Goal: Use online tool/utility: Utilize a website feature to perform a specific function

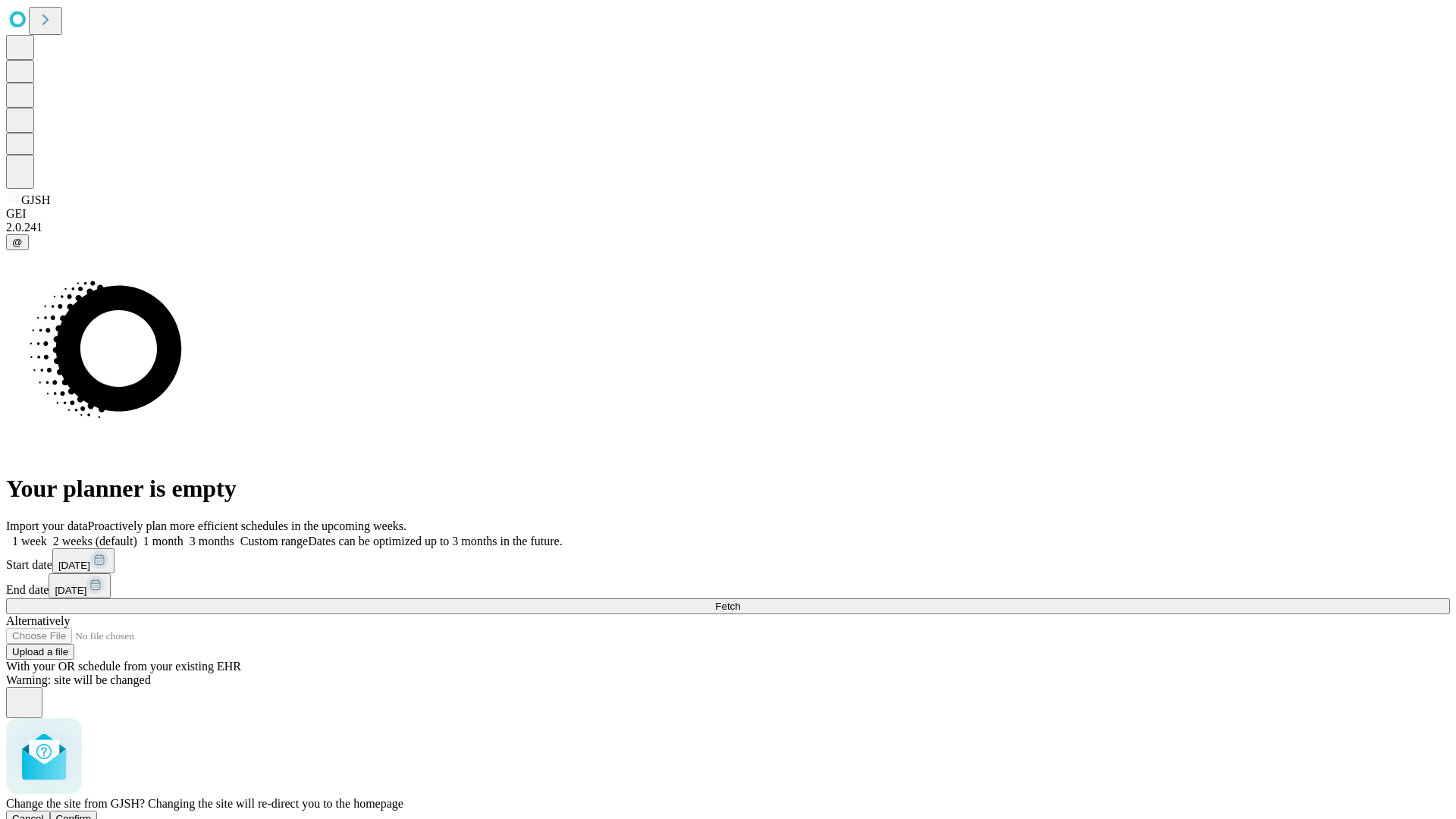
click at [92, 812] on span "Confirm" at bounding box center [74, 817] width 36 height 11
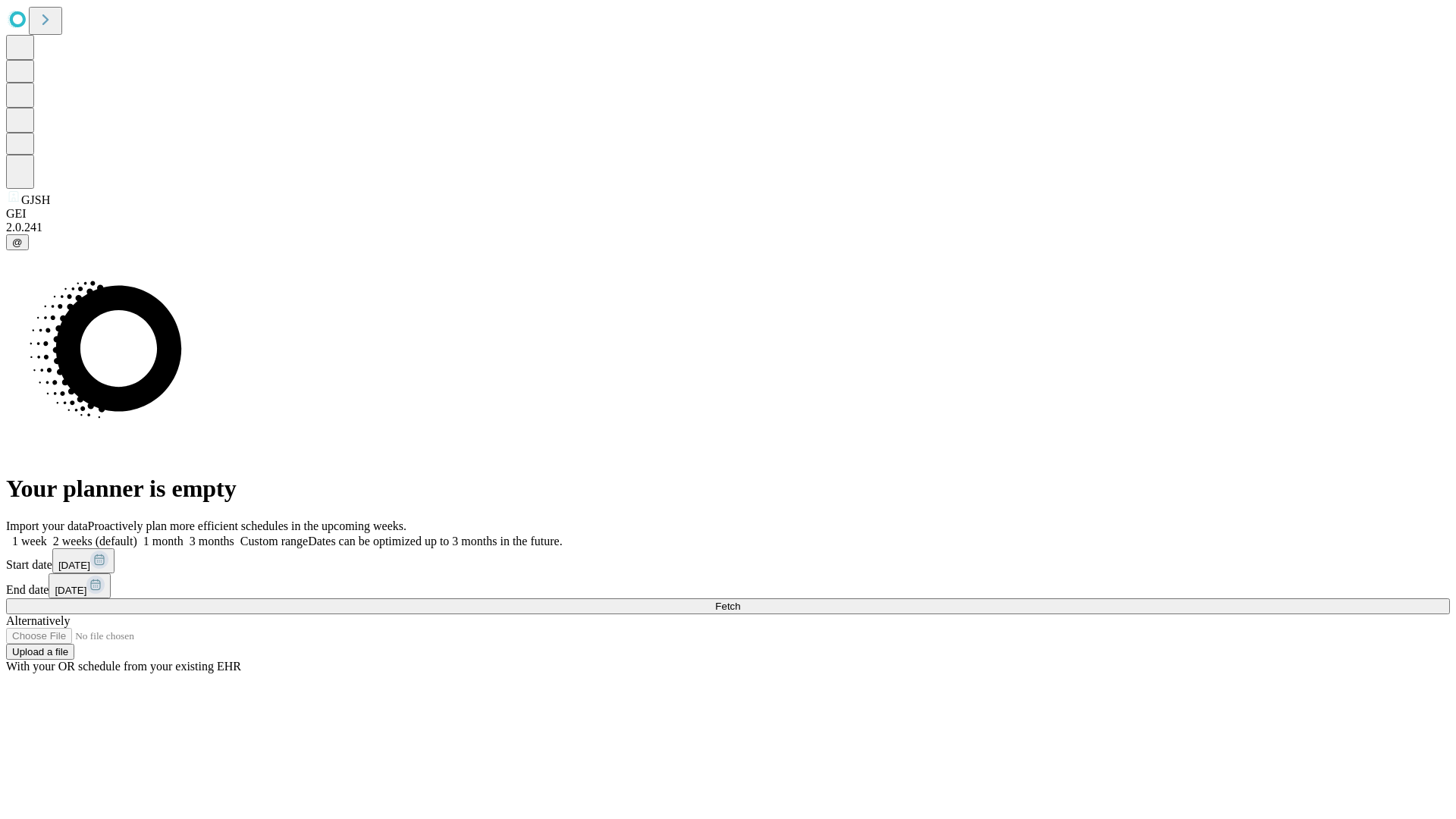
click at [137, 534] on label "2 weeks (default)" at bounding box center [92, 540] width 90 height 13
click at [740, 600] on span "Fetch" at bounding box center [727, 605] width 25 height 11
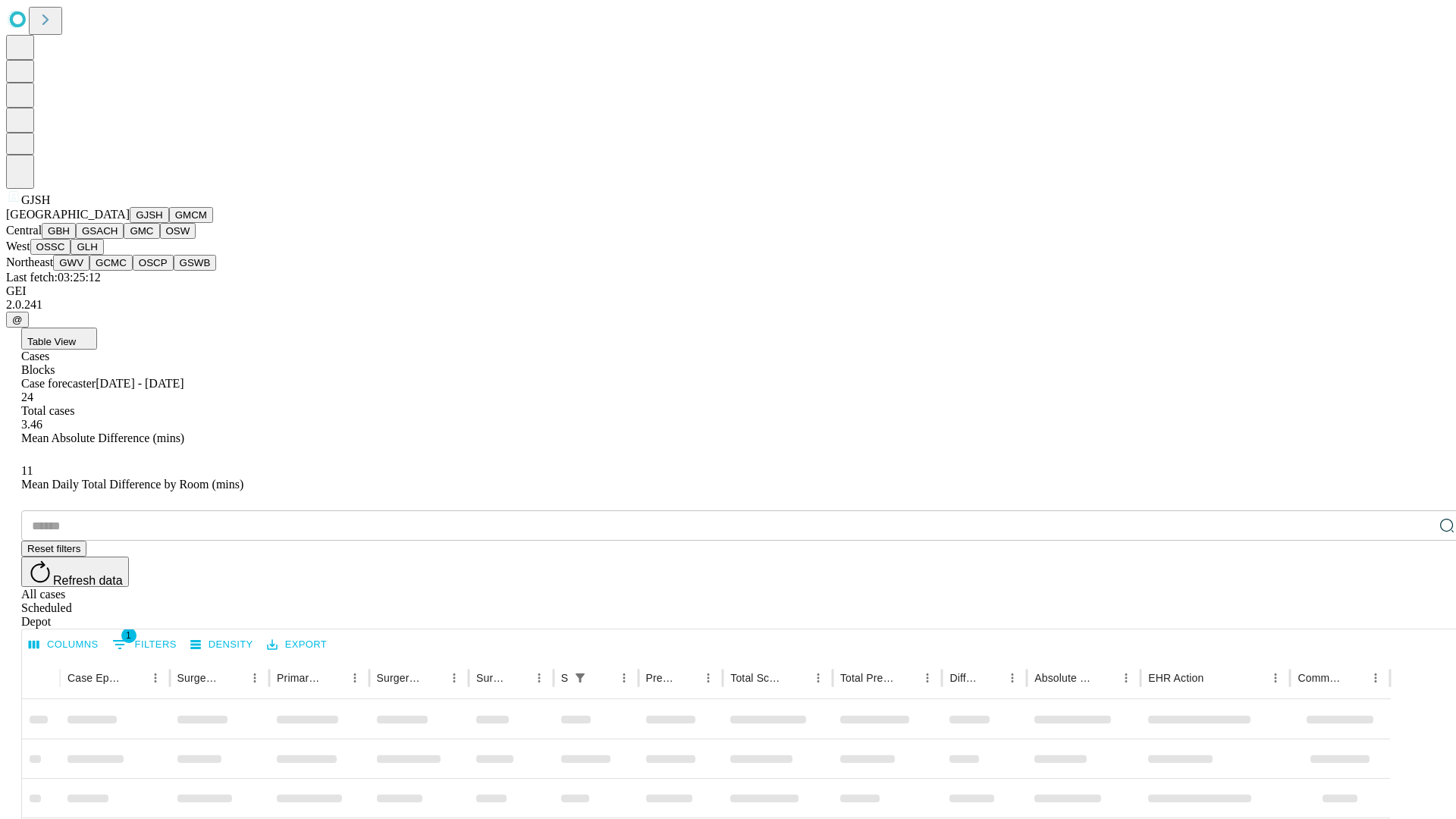
click at [169, 223] on button "GMCM" at bounding box center [191, 215] width 44 height 16
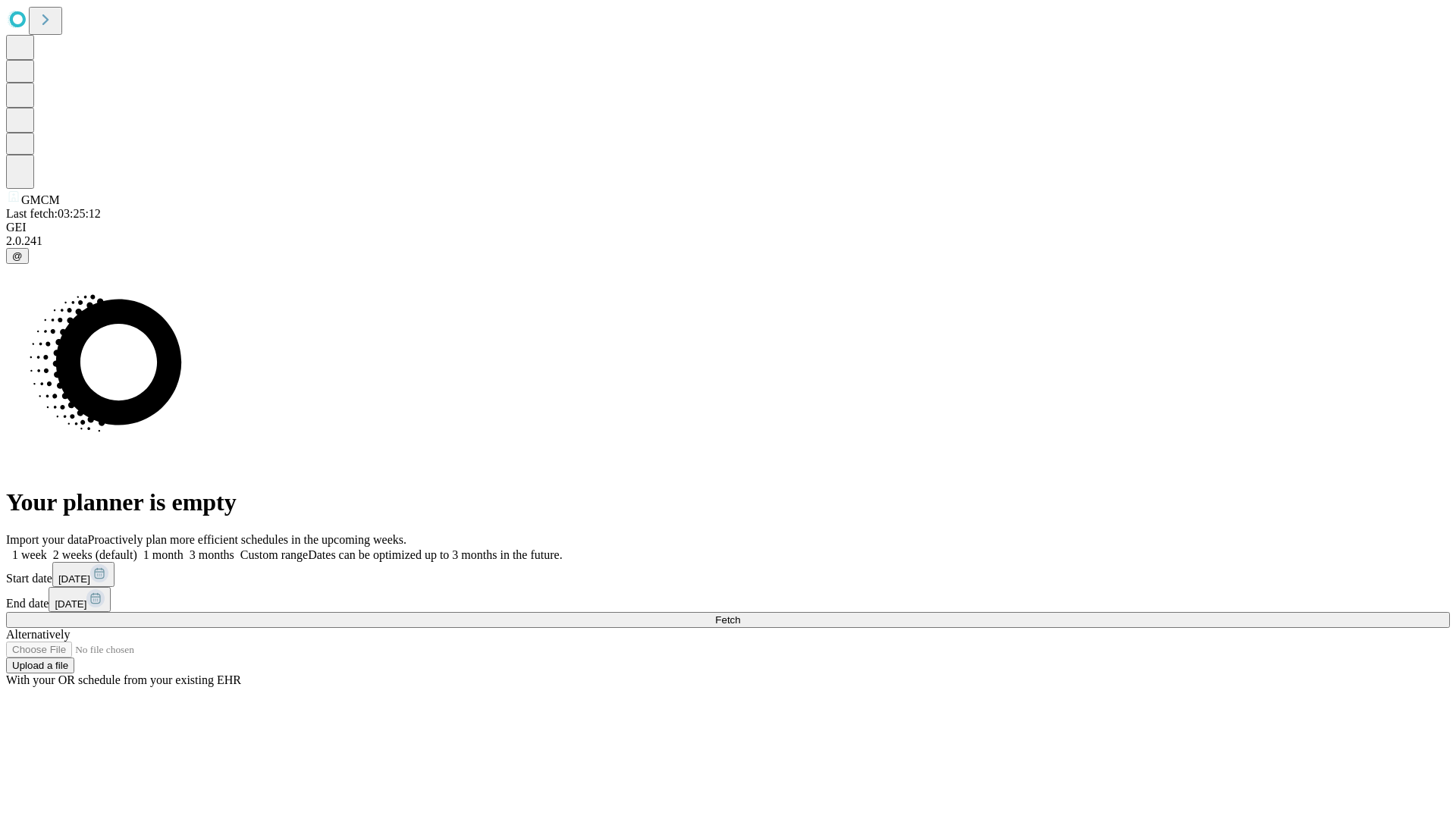
click at [137, 548] on label "2 weeks (default)" at bounding box center [92, 554] width 90 height 13
click at [740, 614] on span "Fetch" at bounding box center [727, 619] width 25 height 11
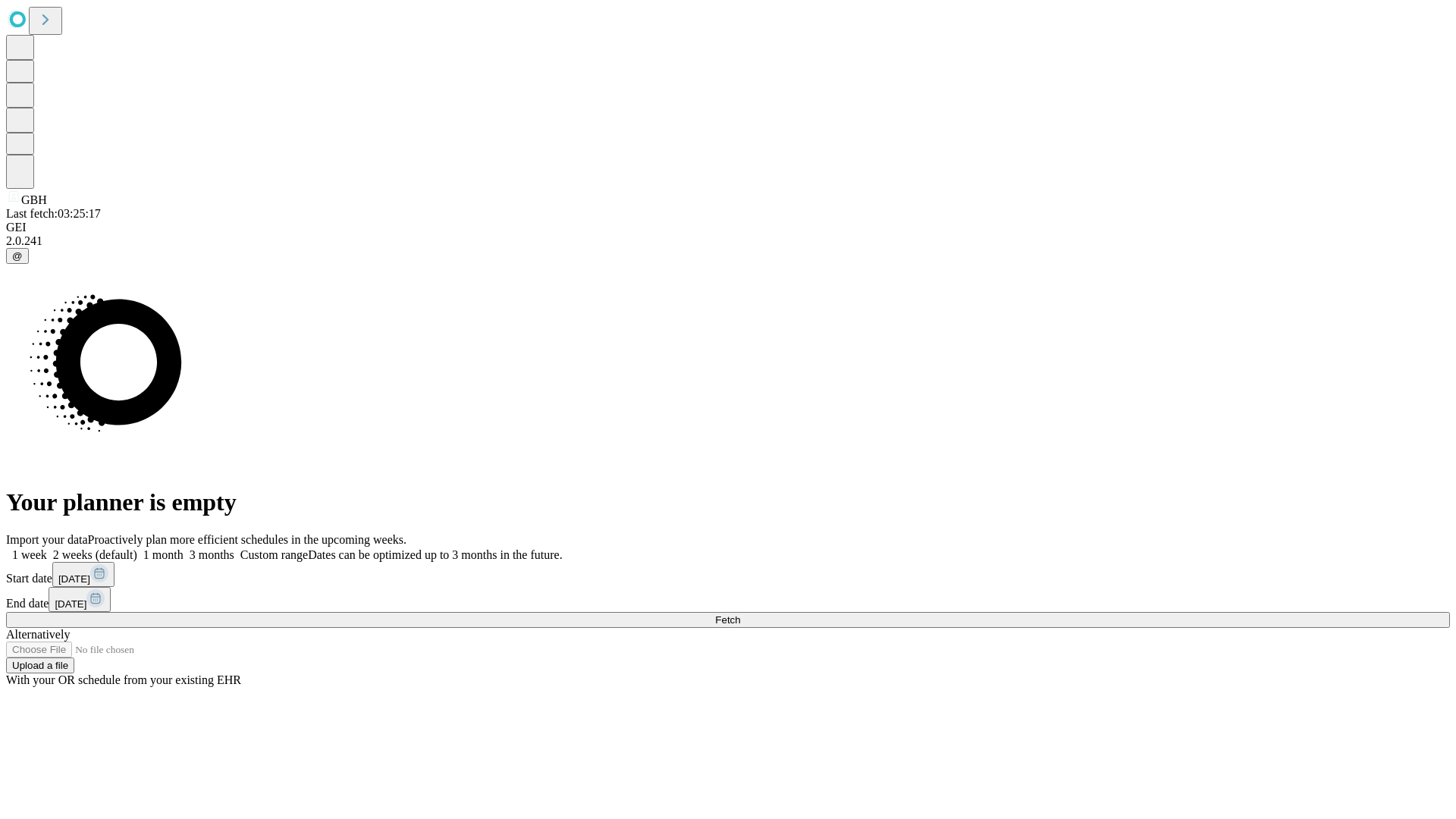
click at [740, 614] on span "Fetch" at bounding box center [727, 619] width 25 height 11
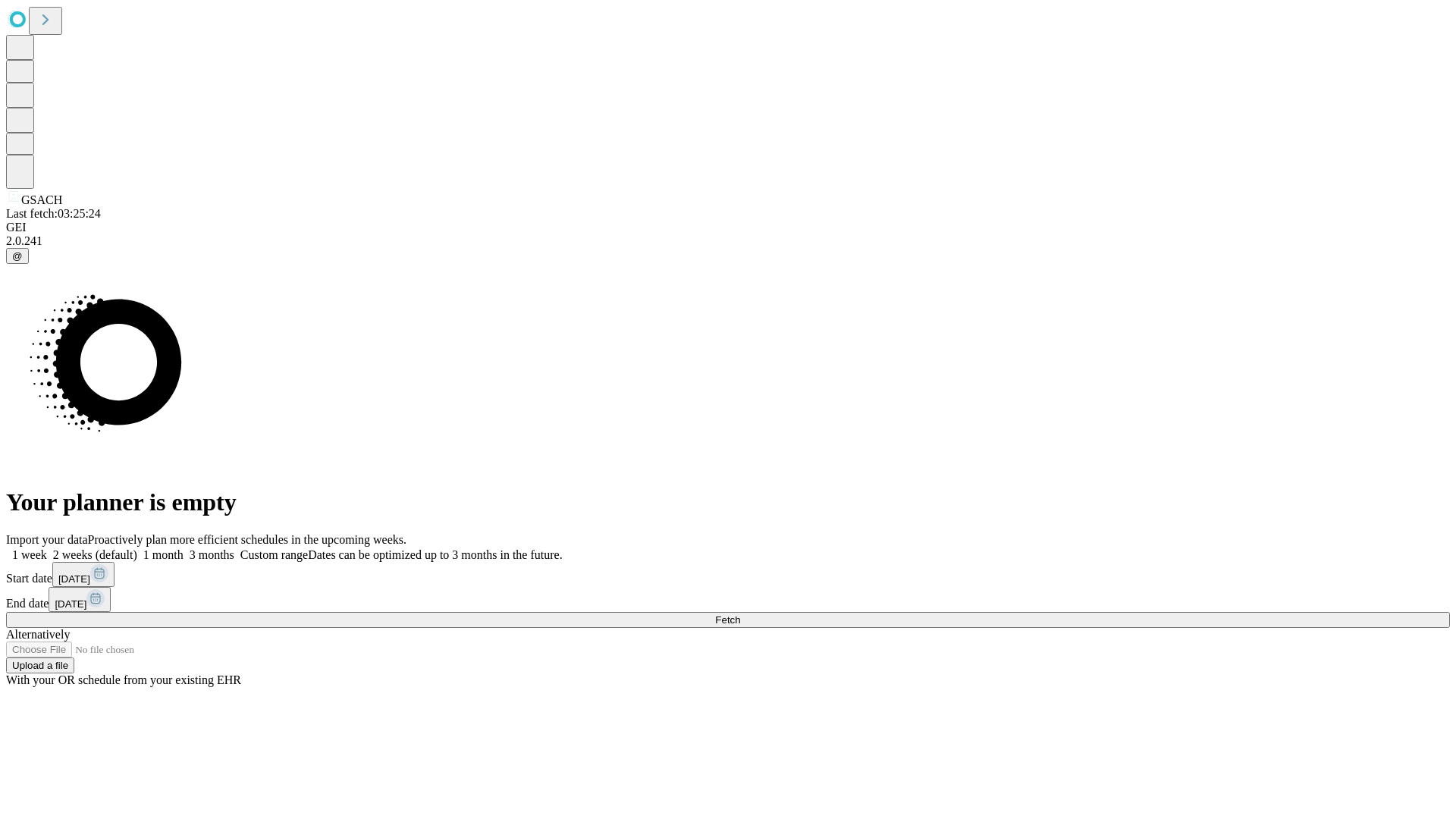
click at [137, 548] on label "2 weeks (default)" at bounding box center [92, 554] width 90 height 13
click at [740, 614] on span "Fetch" at bounding box center [727, 619] width 25 height 11
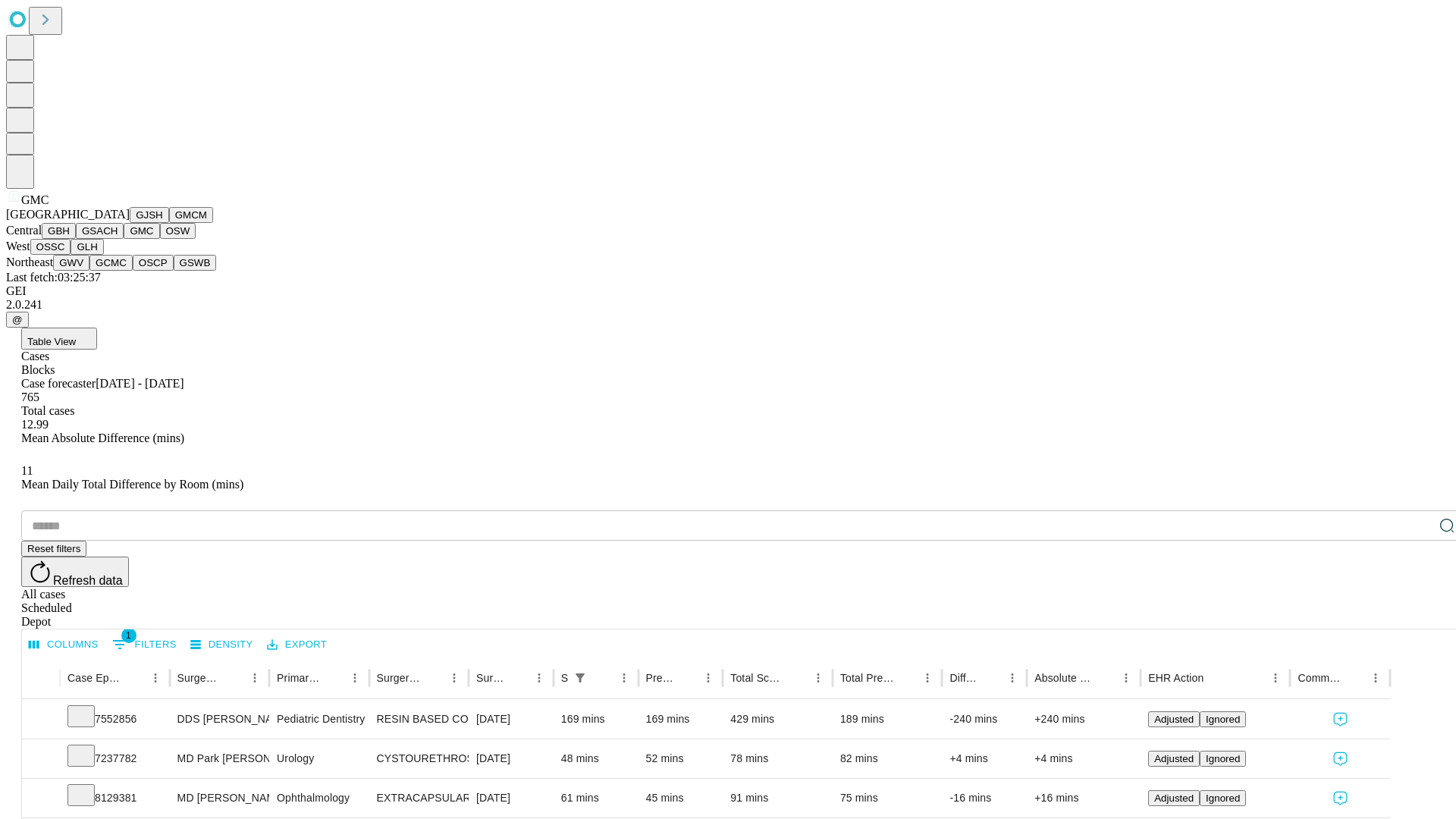
click at [160, 239] on button "OSW" at bounding box center [178, 230] width 37 height 16
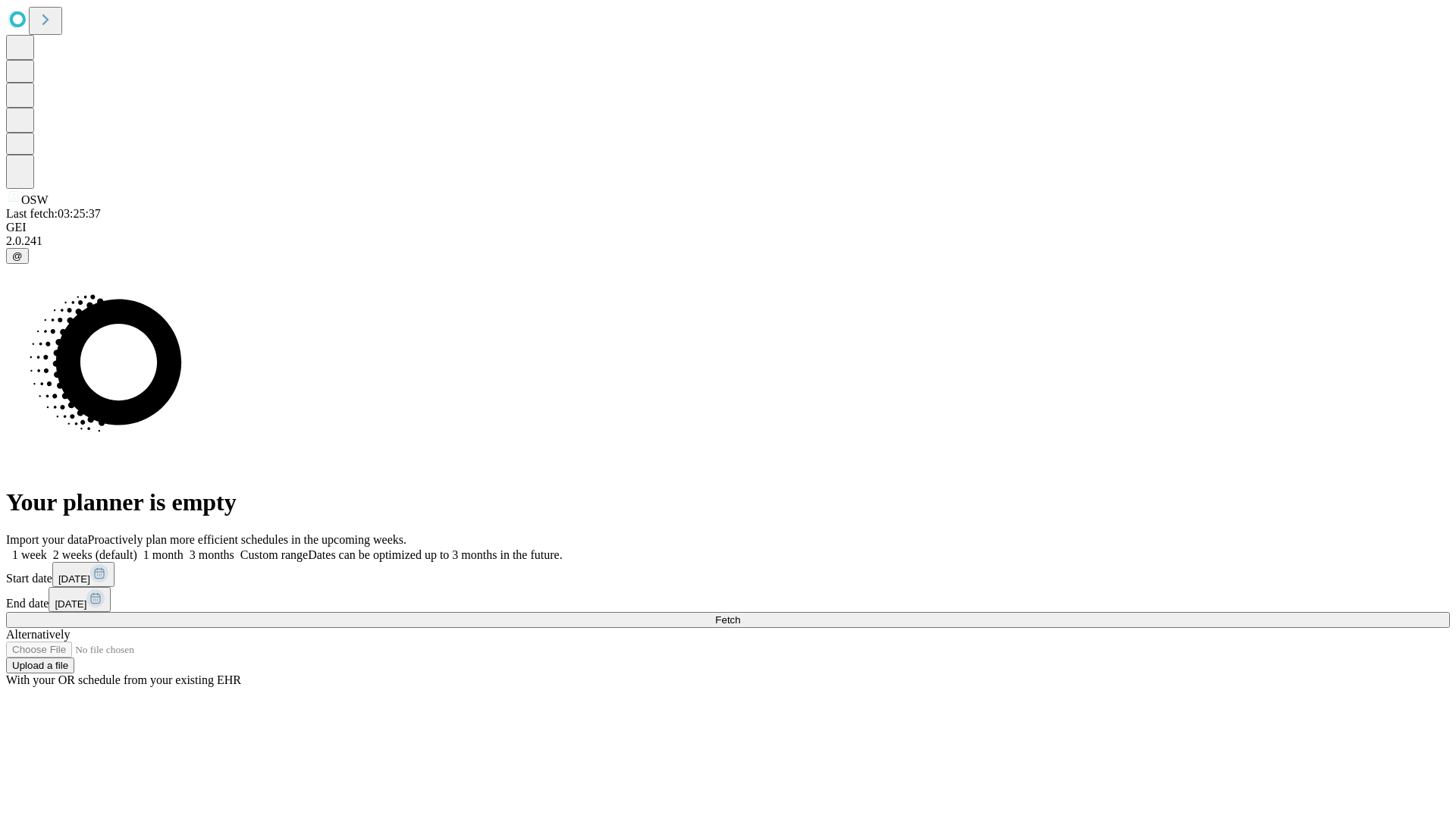
click at [740, 614] on span "Fetch" at bounding box center [727, 619] width 25 height 11
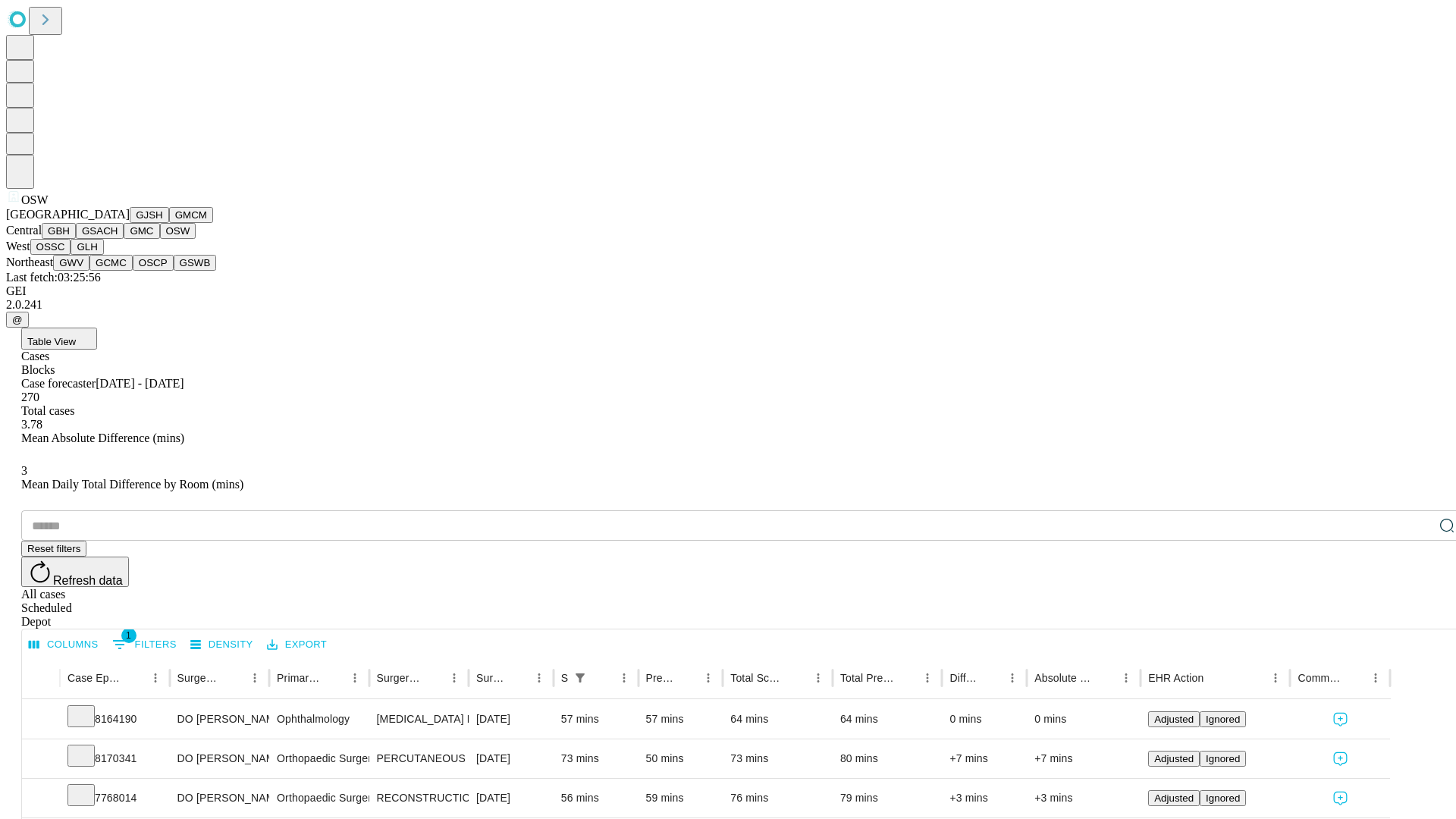
click at [71, 255] on button "OSSC" at bounding box center [51, 246] width 41 height 16
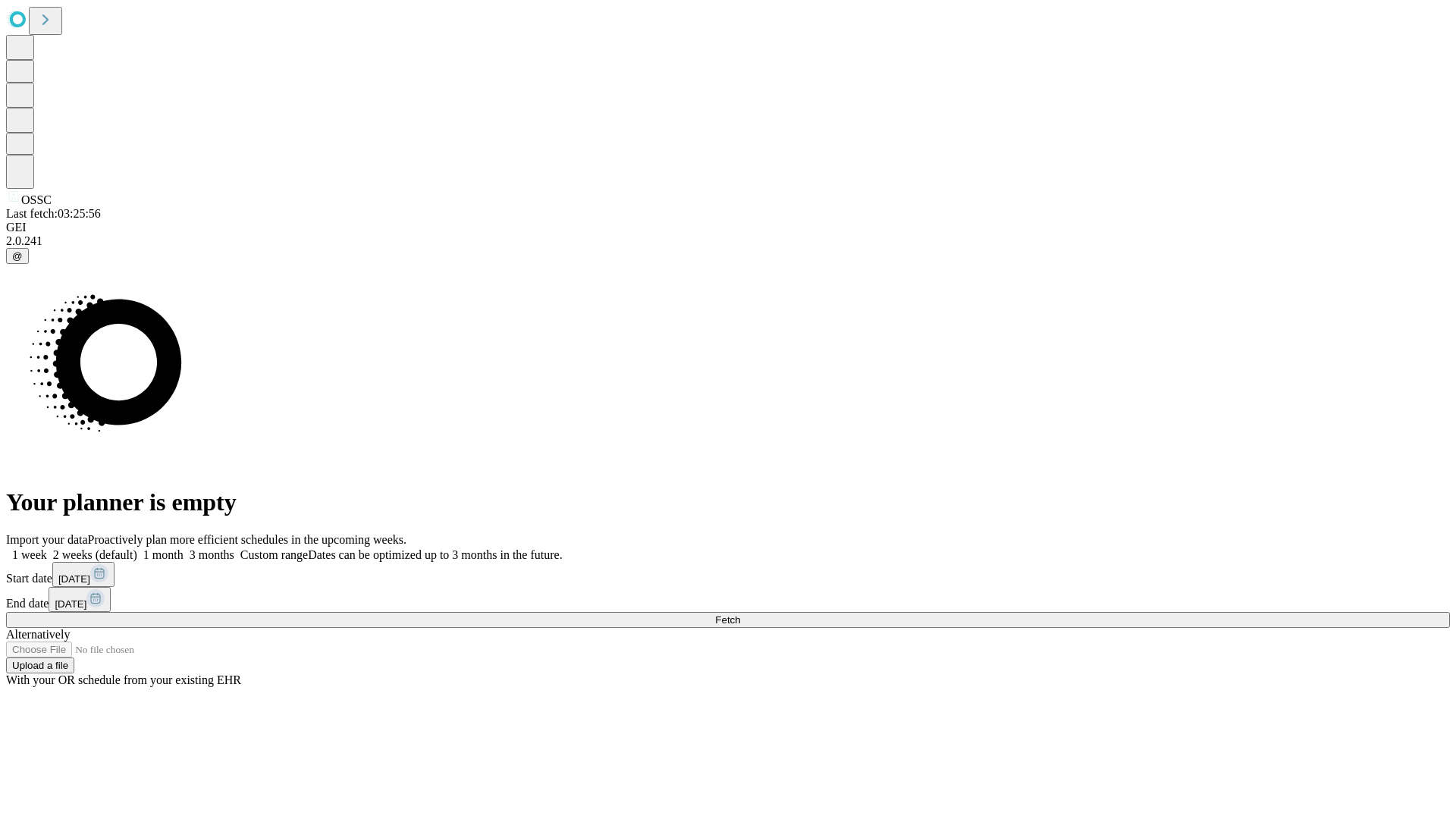
click at [740, 614] on span "Fetch" at bounding box center [727, 619] width 25 height 11
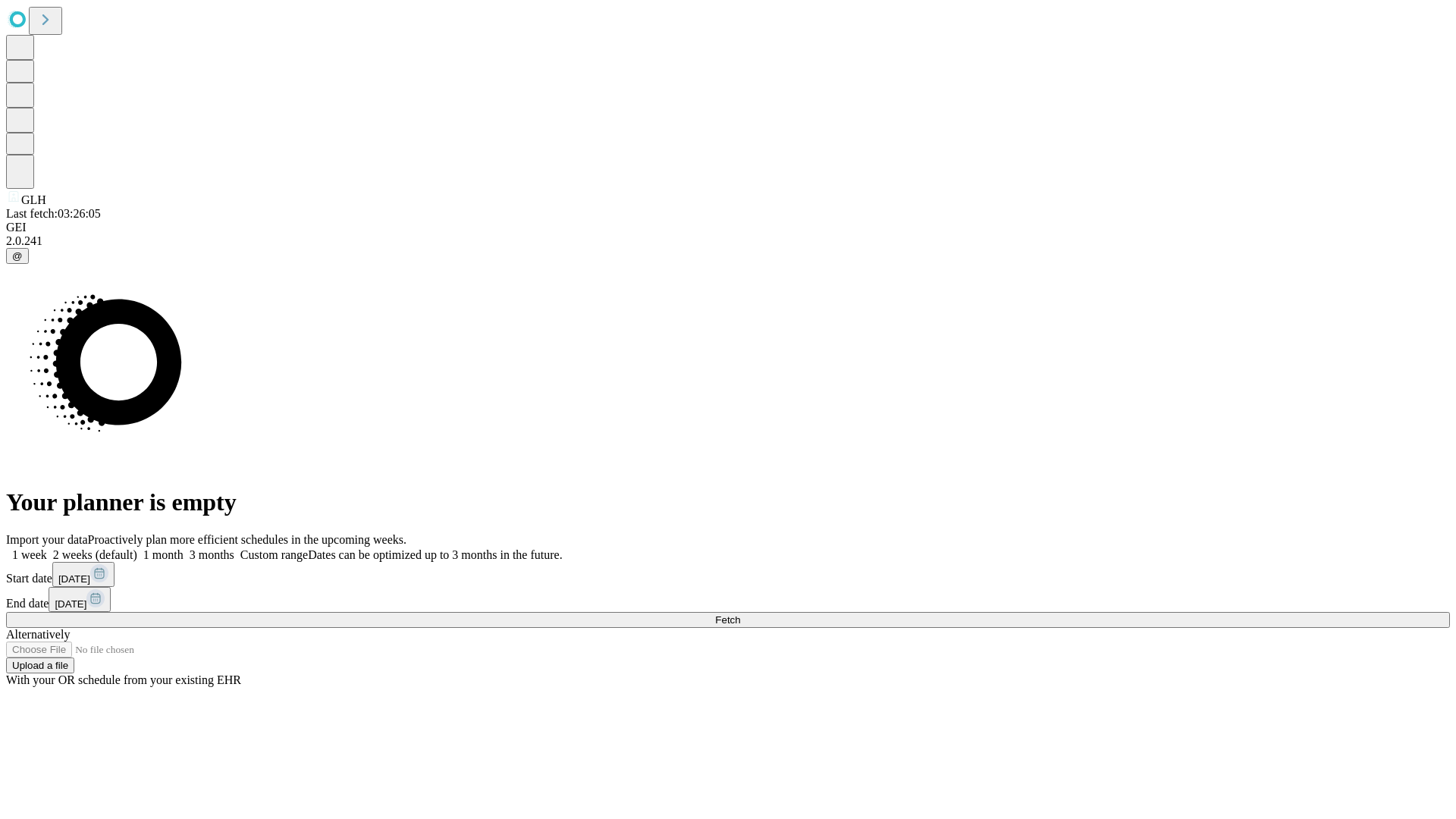
click at [137, 548] on label "2 weeks (default)" at bounding box center [92, 554] width 90 height 13
click at [740, 614] on span "Fetch" at bounding box center [727, 619] width 25 height 11
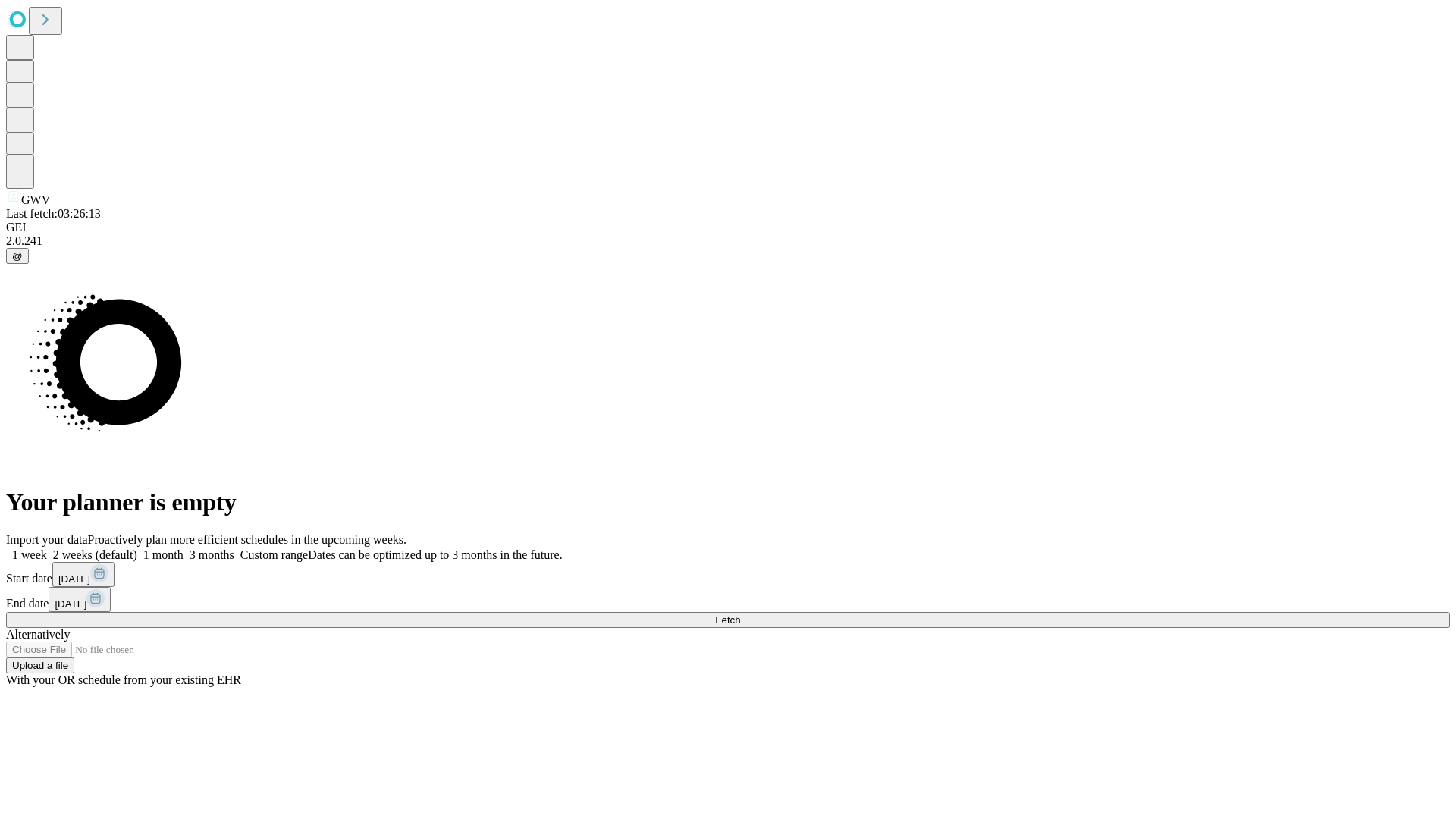
click at [740, 614] on span "Fetch" at bounding box center [727, 619] width 25 height 11
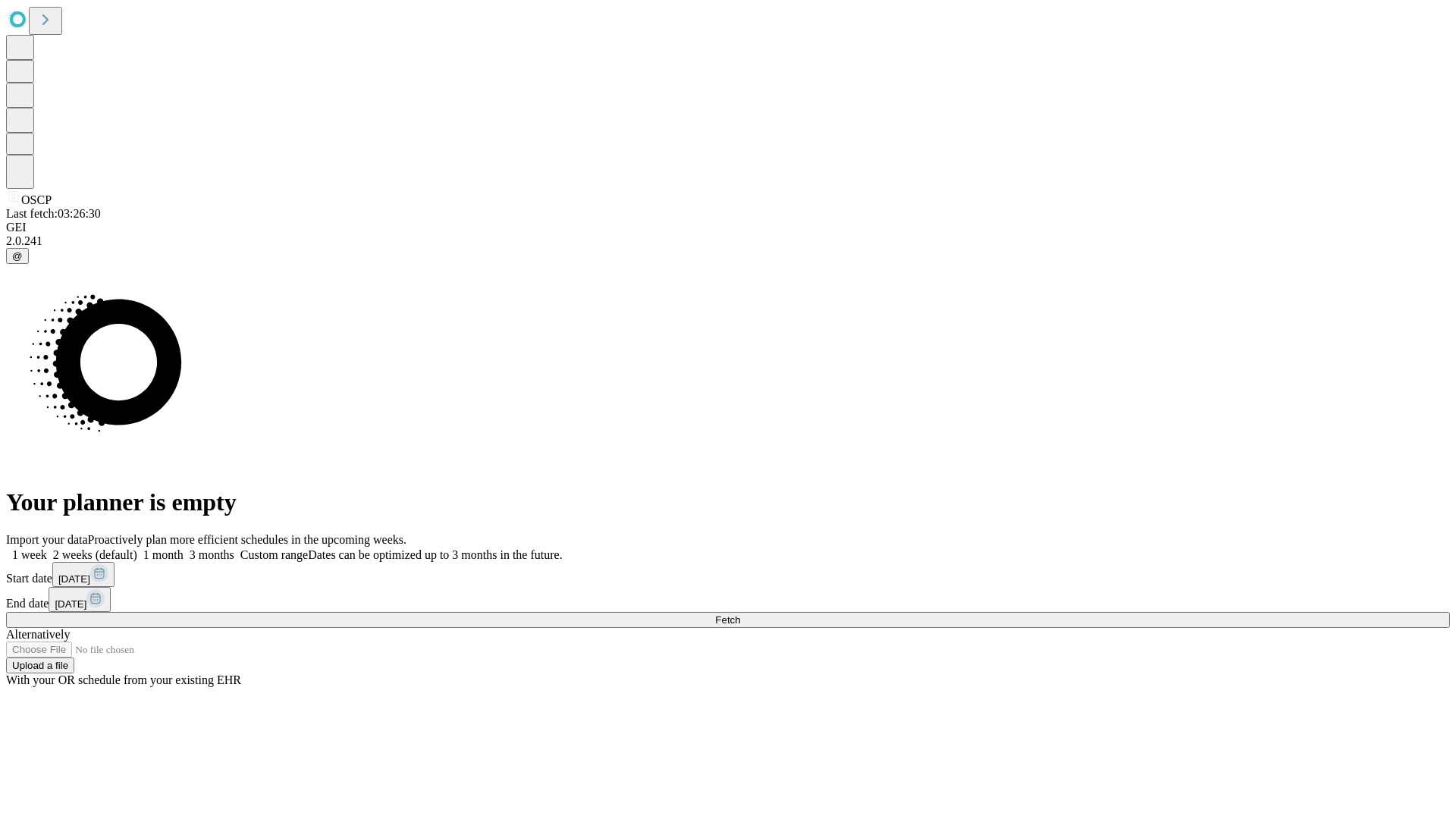
click at [137, 548] on label "2 weeks (default)" at bounding box center [92, 554] width 90 height 13
click at [740, 614] on span "Fetch" at bounding box center [727, 619] width 25 height 11
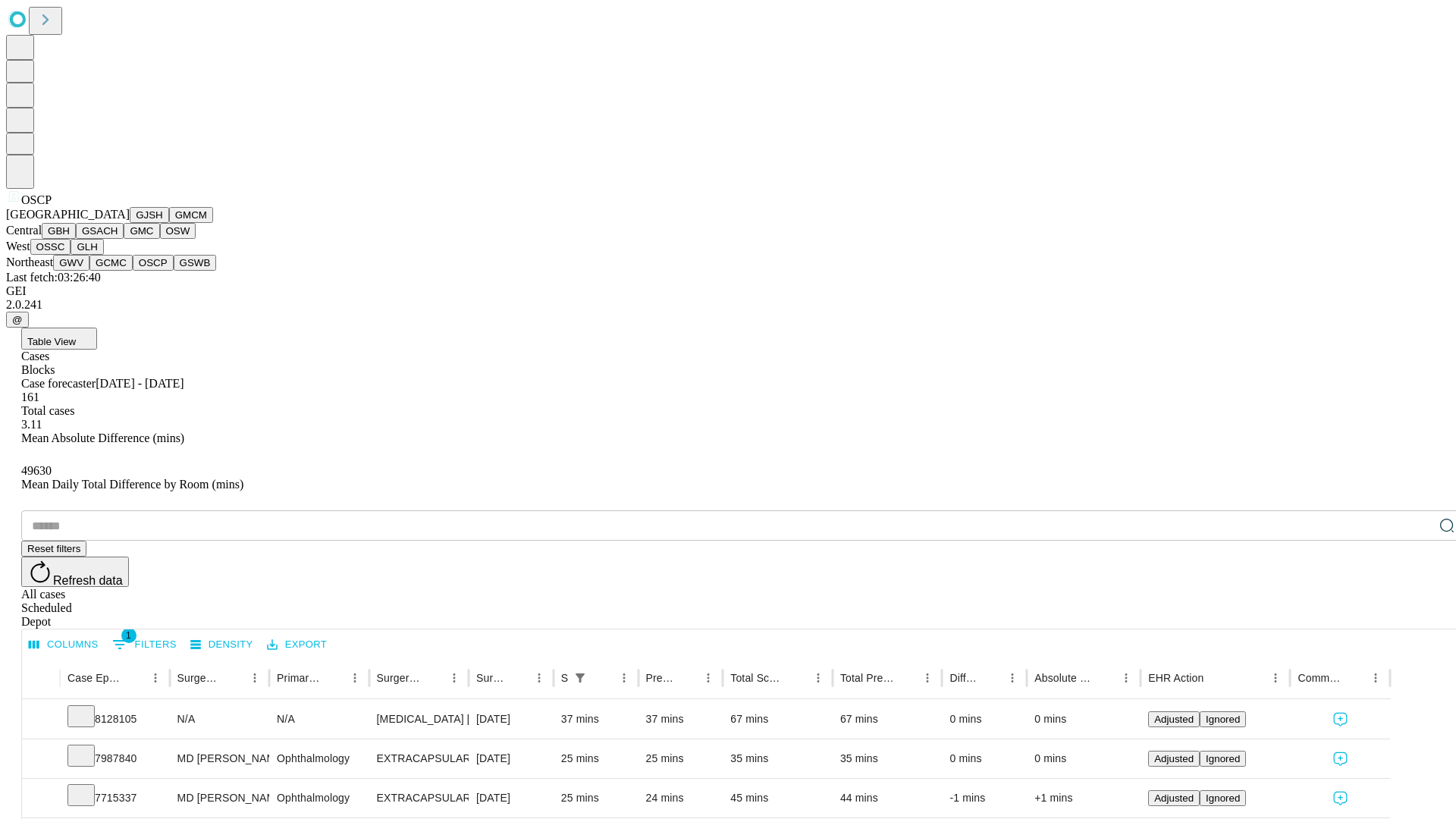
click at [174, 270] on button "GSWB" at bounding box center [195, 263] width 43 height 16
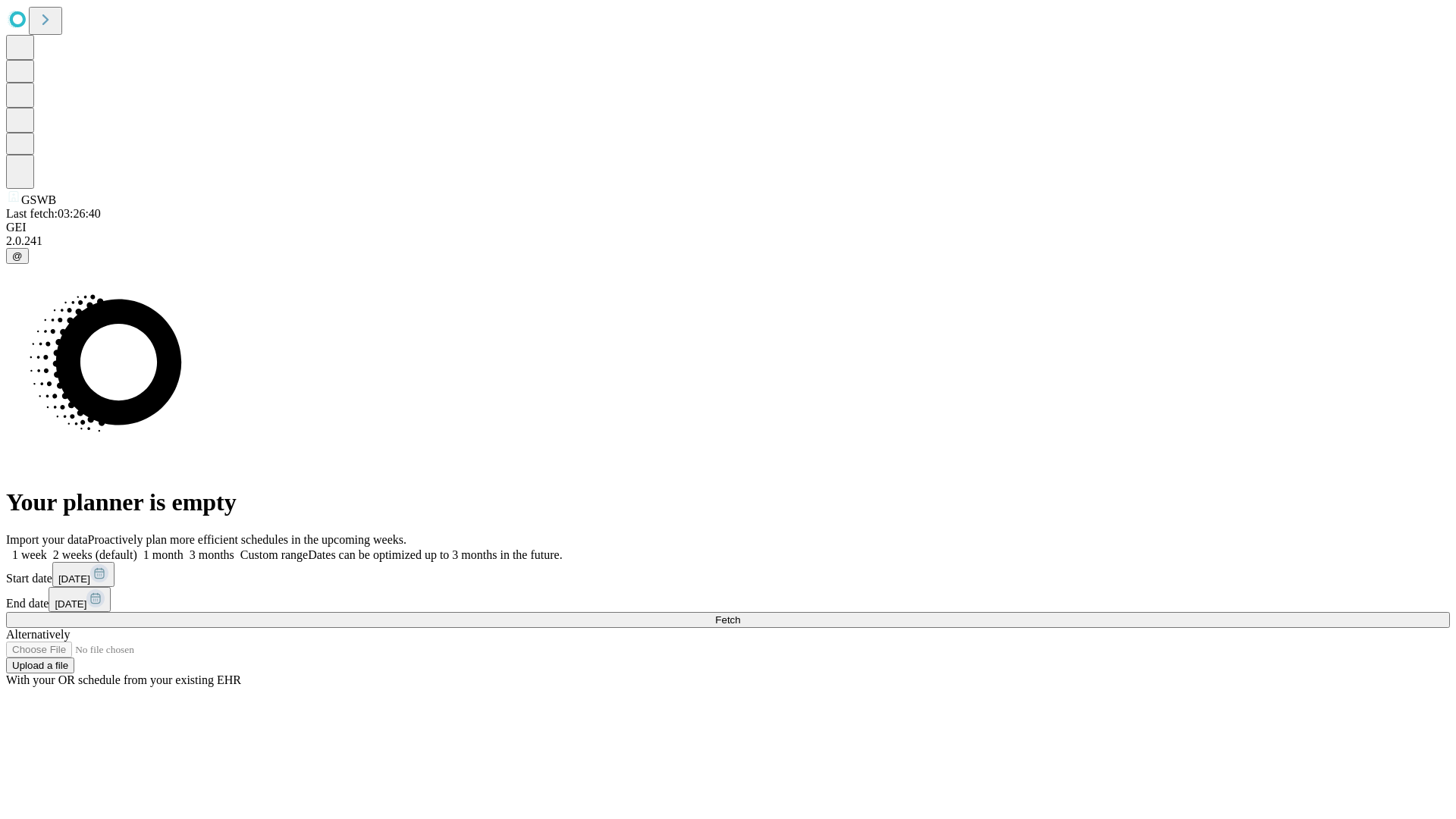
click at [740, 614] on span "Fetch" at bounding box center [727, 619] width 25 height 11
